Goal: Navigation & Orientation: Find specific page/section

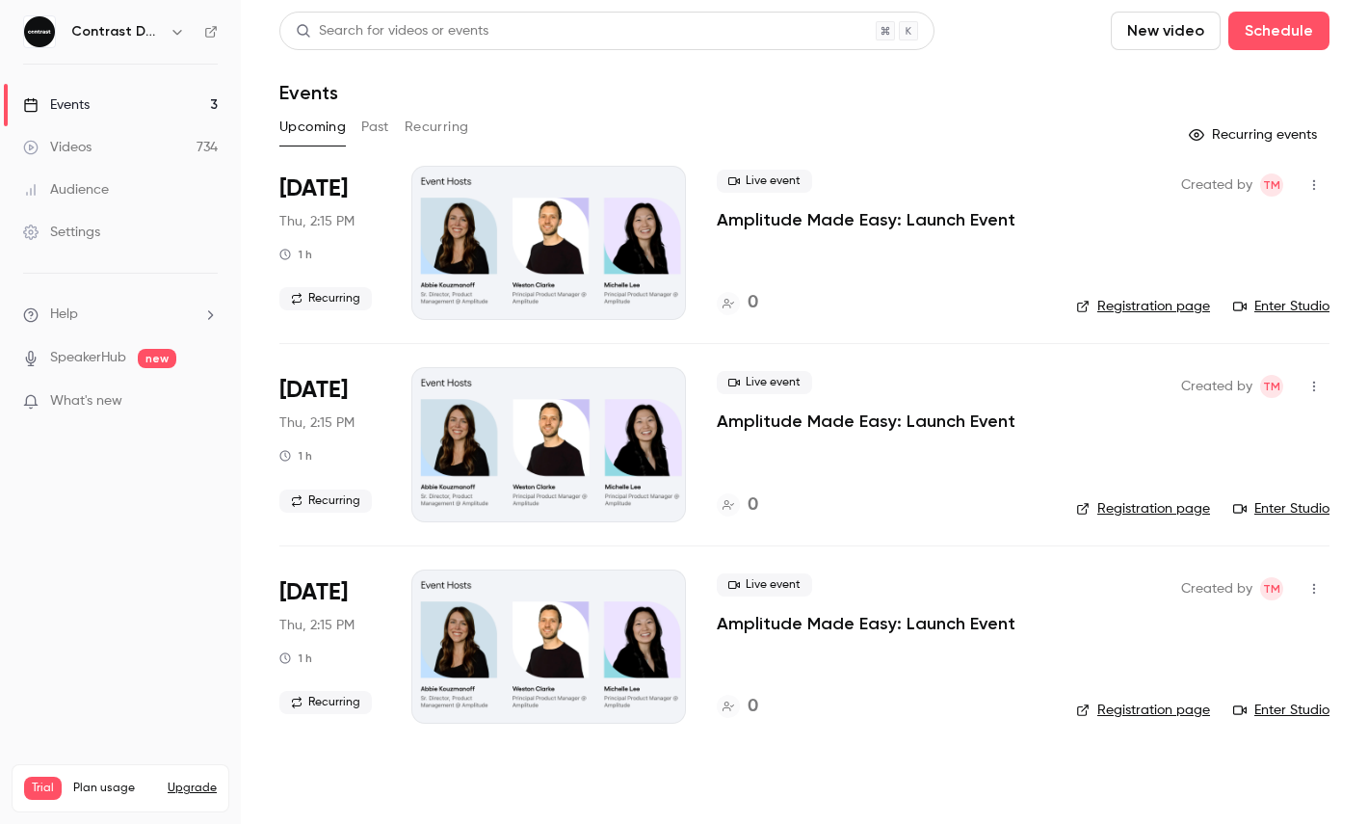
click at [166, 20] on div "Contrast Demos" at bounding box center [130, 31] width 118 height 23
click at [175, 39] on icon "button" at bounding box center [177, 31] width 15 height 15
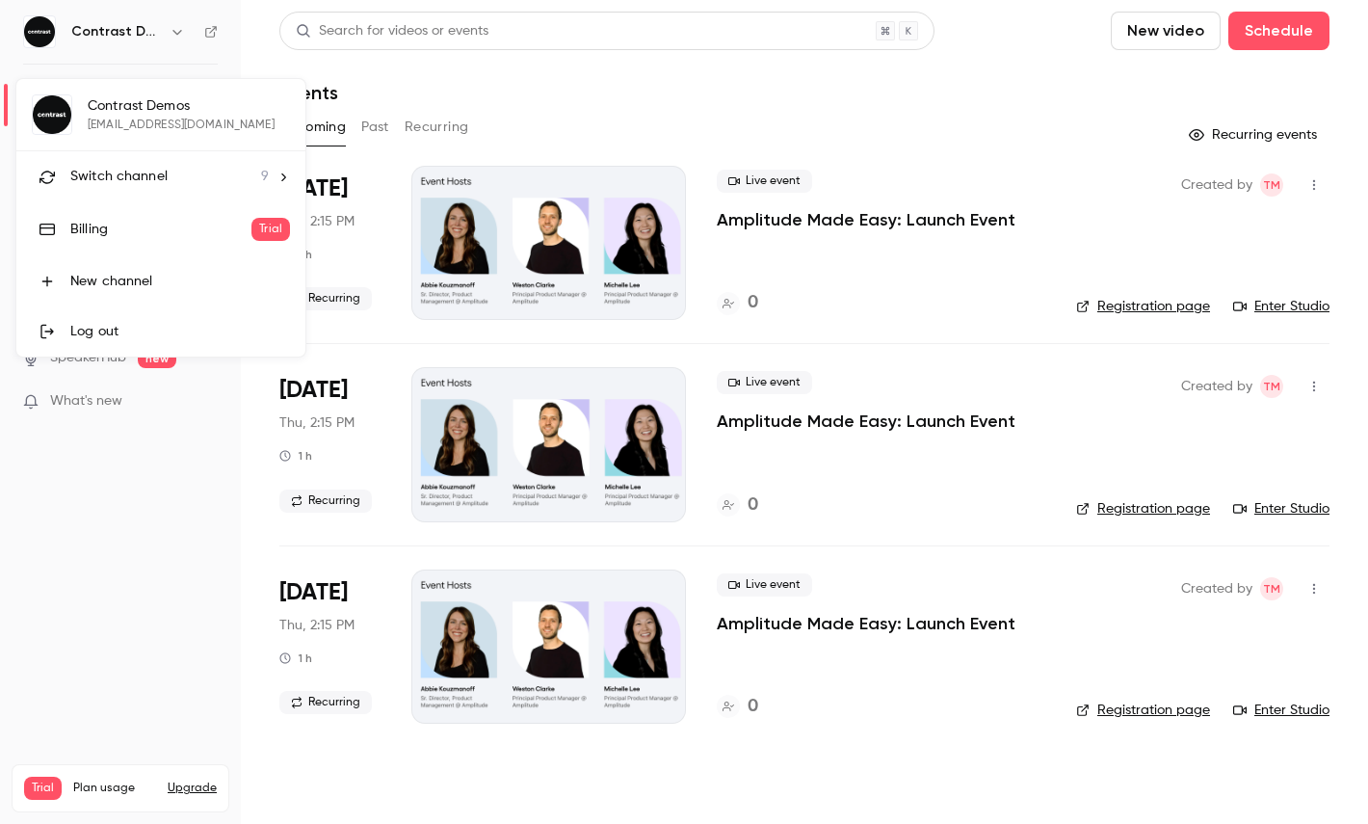
click at [169, 182] on div "Switch channel 9" at bounding box center [169, 177] width 198 height 20
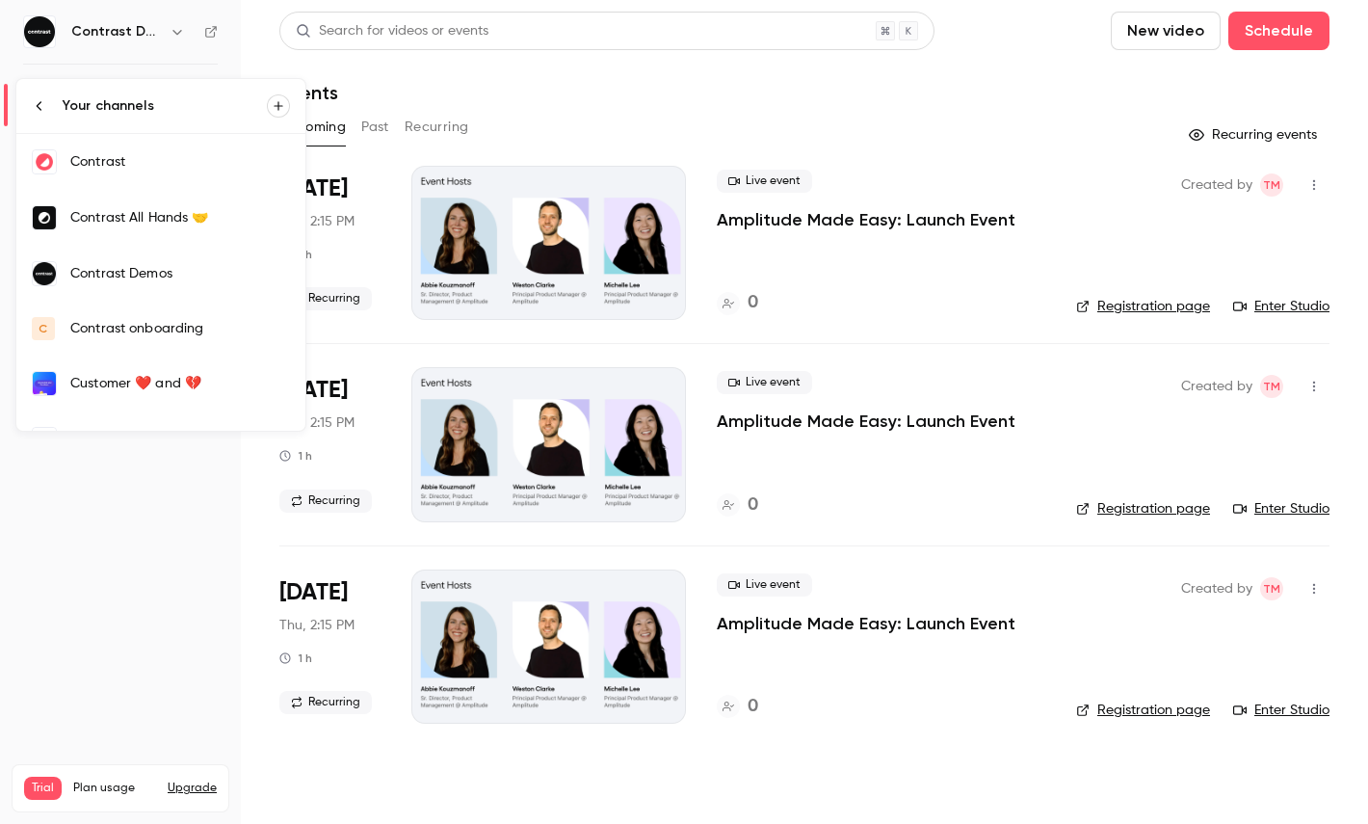
click at [174, 276] on div "Contrast Demos" at bounding box center [180, 273] width 220 height 19
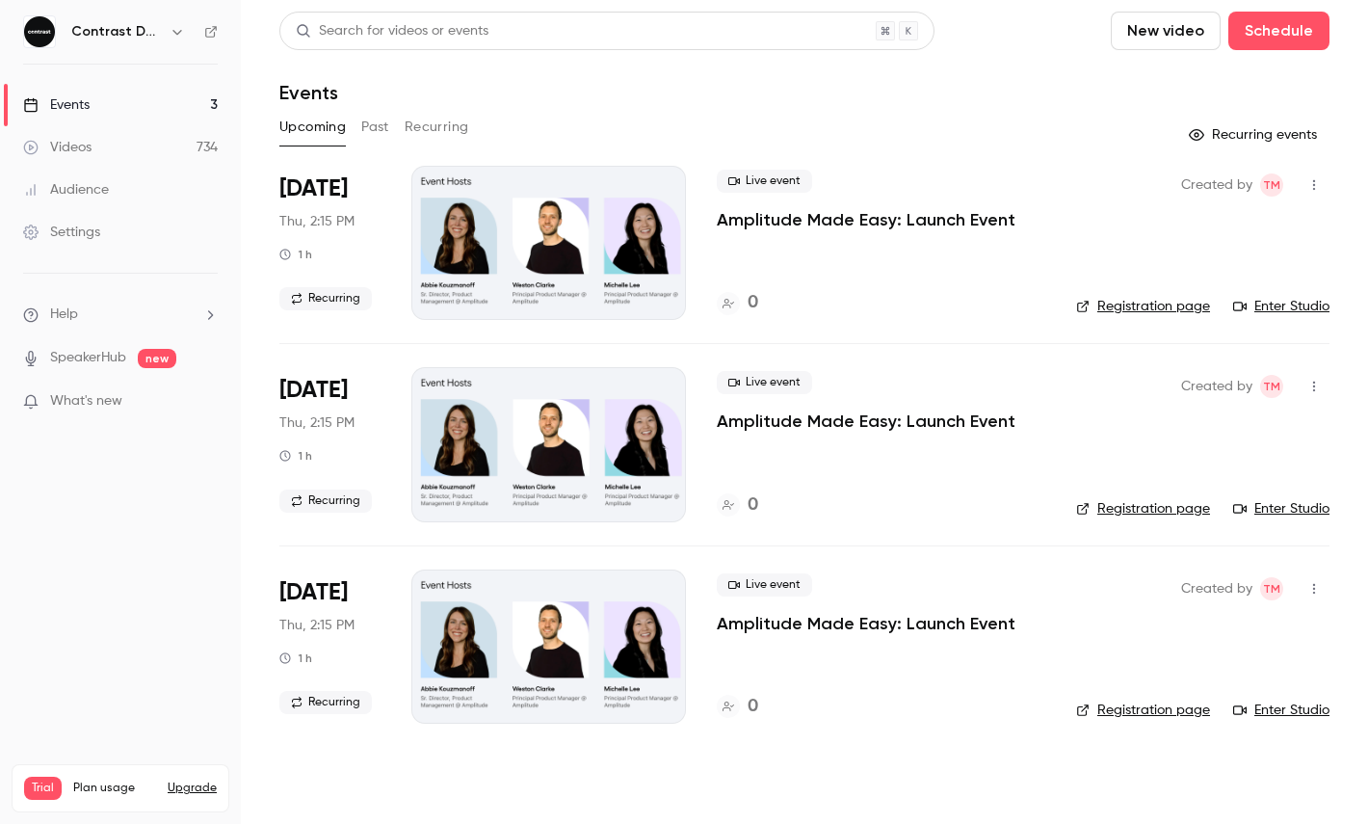
click at [174, 34] on icon "button" at bounding box center [177, 31] width 15 height 15
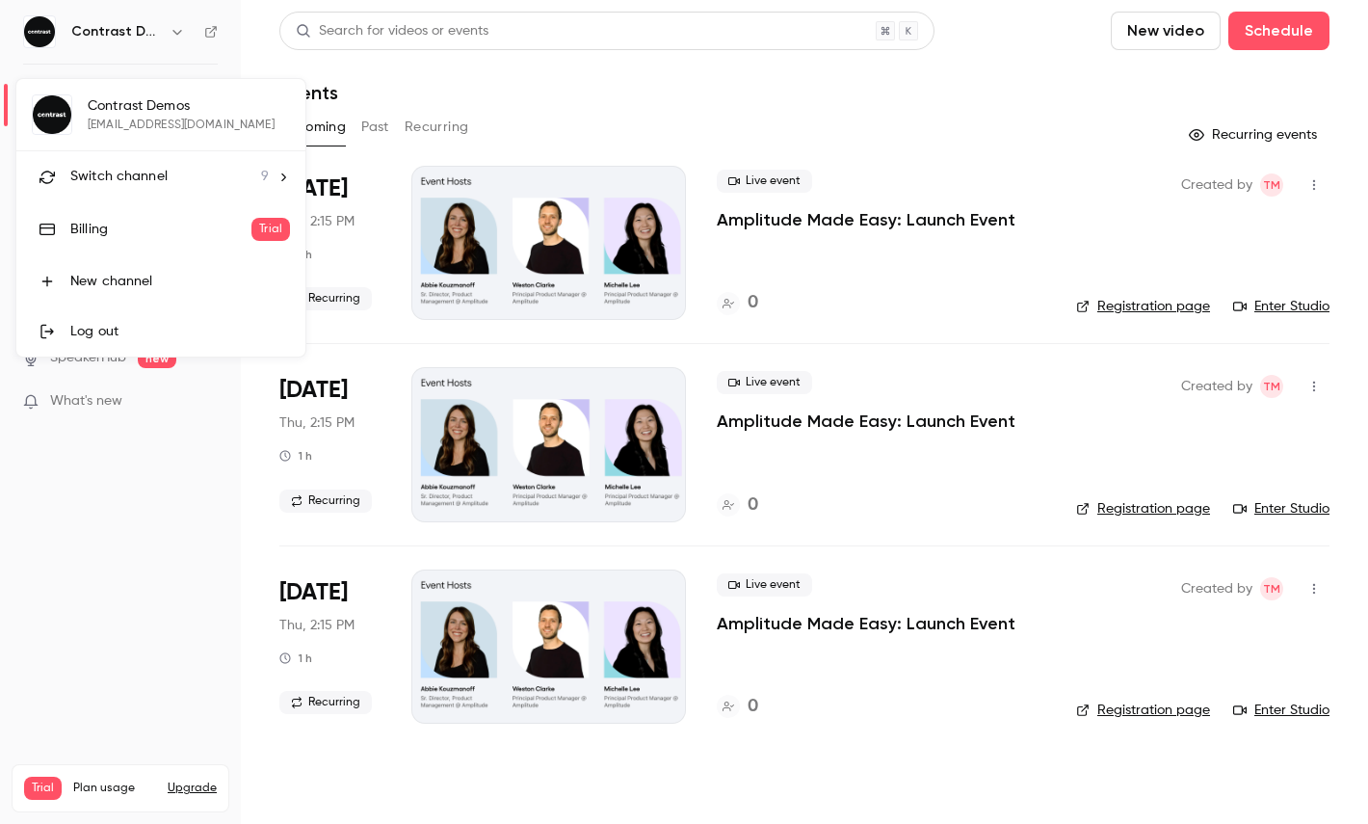
click at [174, 182] on div "Switch channel 9" at bounding box center [169, 177] width 198 height 20
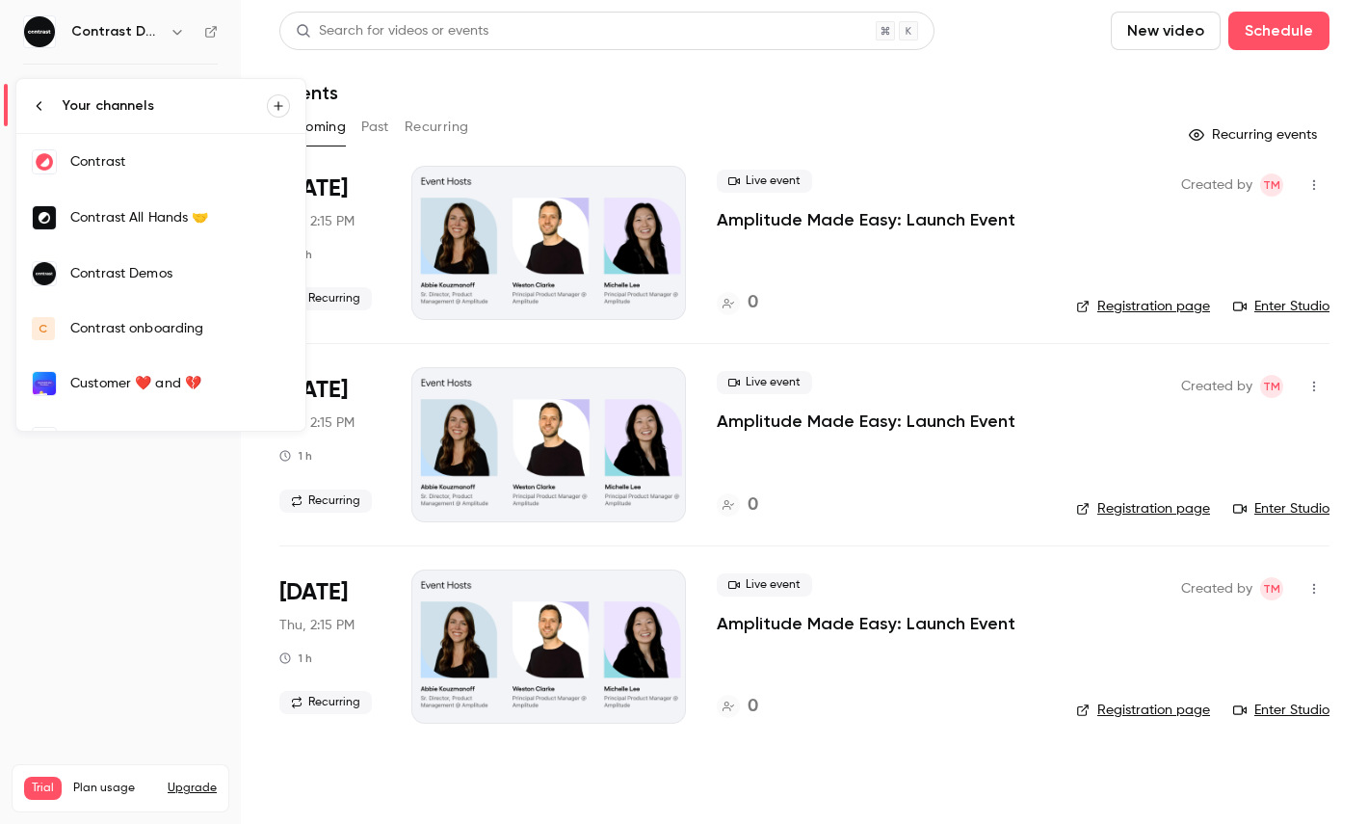
click at [111, 156] on div "Contrast" at bounding box center [180, 161] width 220 height 19
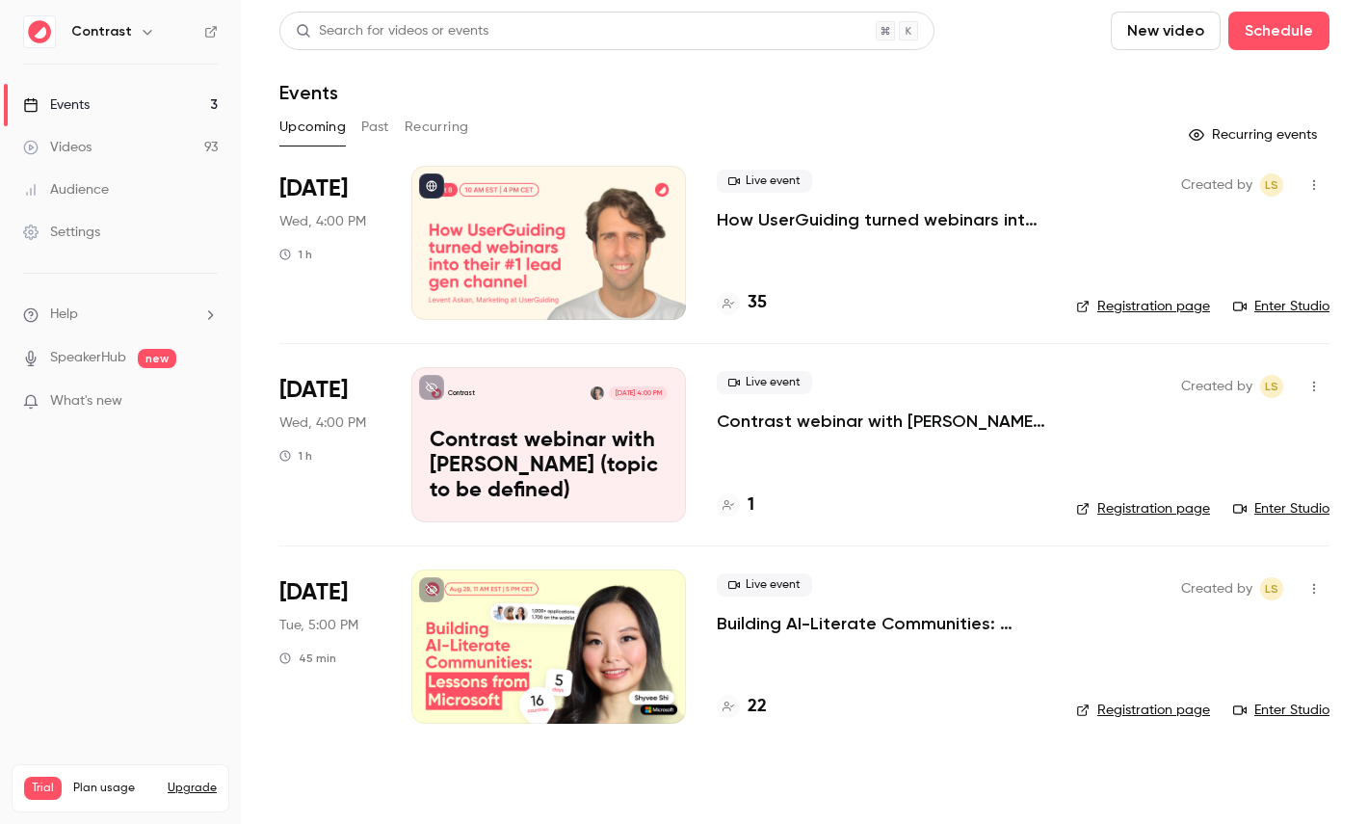
click at [94, 183] on div "Audience" at bounding box center [66, 189] width 86 height 19
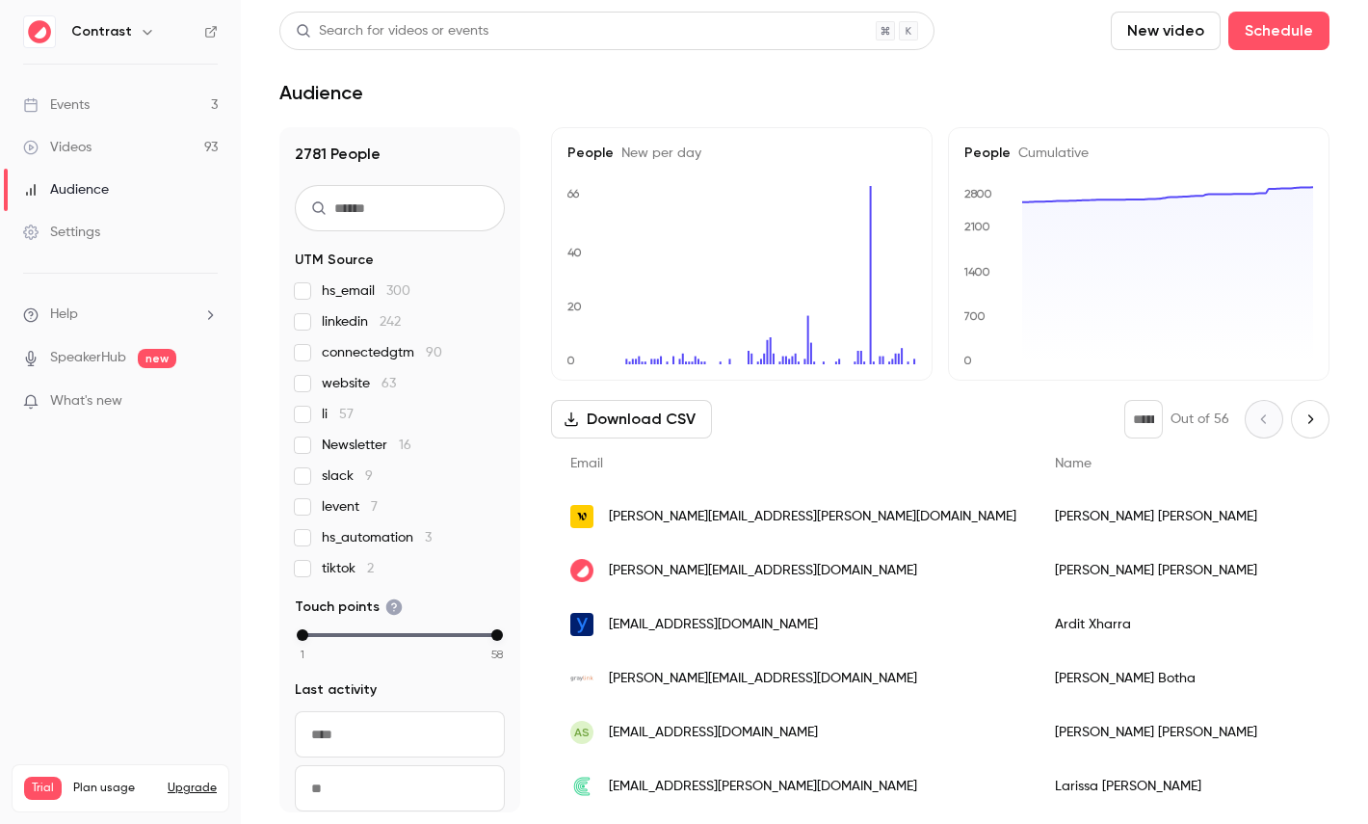
click at [133, 90] on link "Events 3" at bounding box center [120, 105] width 241 height 42
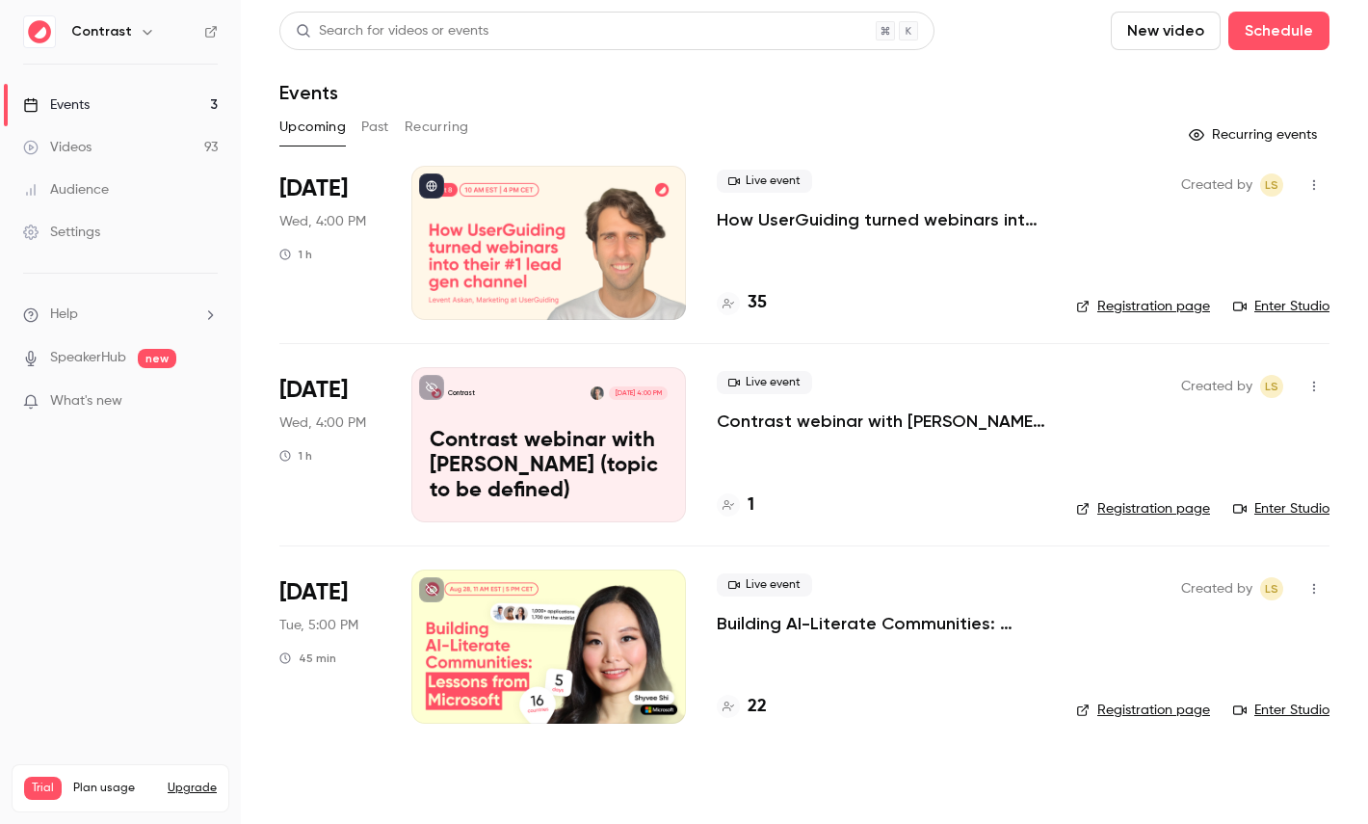
click at [113, 196] on link "Audience" at bounding box center [120, 190] width 241 height 42
